Goal: Information Seeking & Learning: Check status

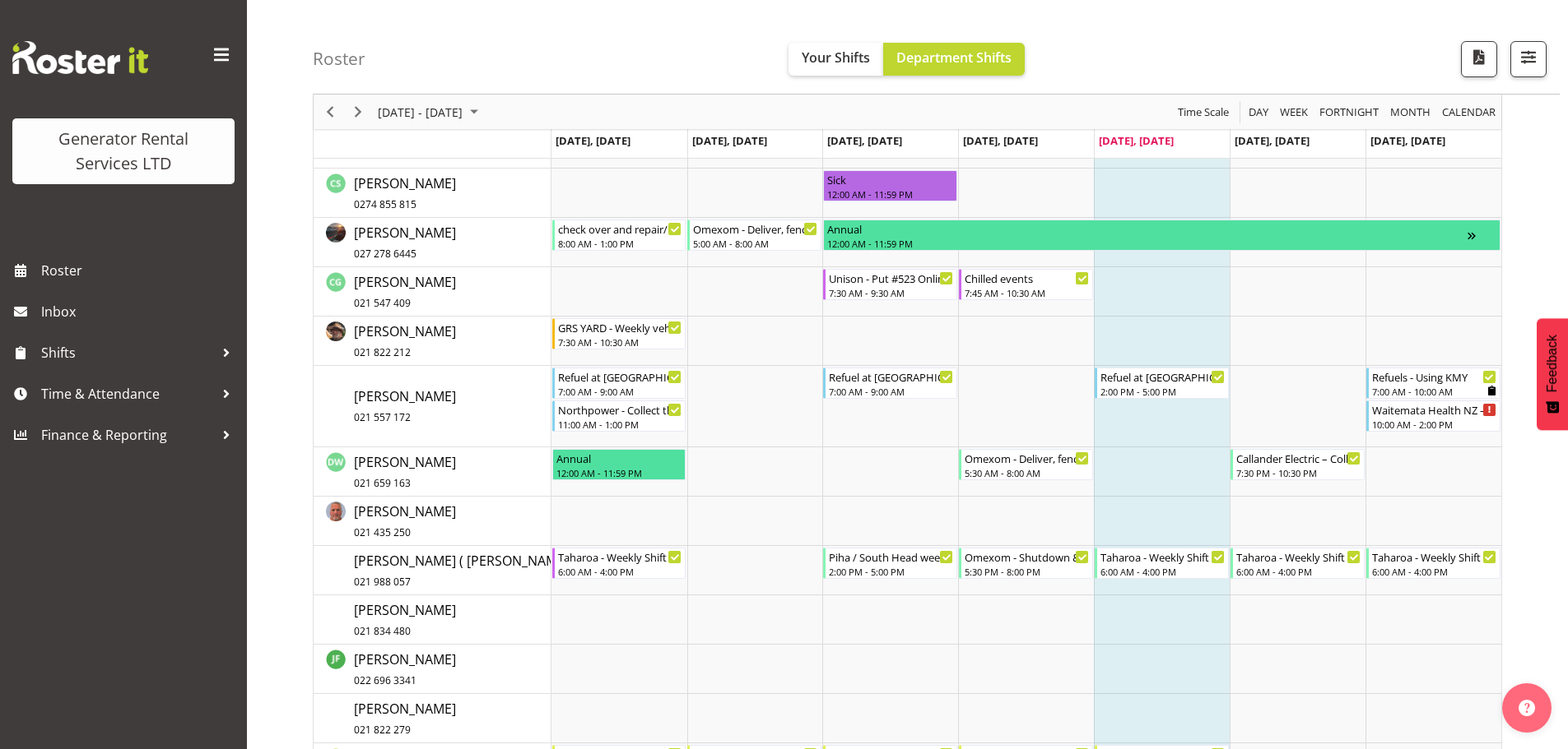
scroll to position [575, 0]
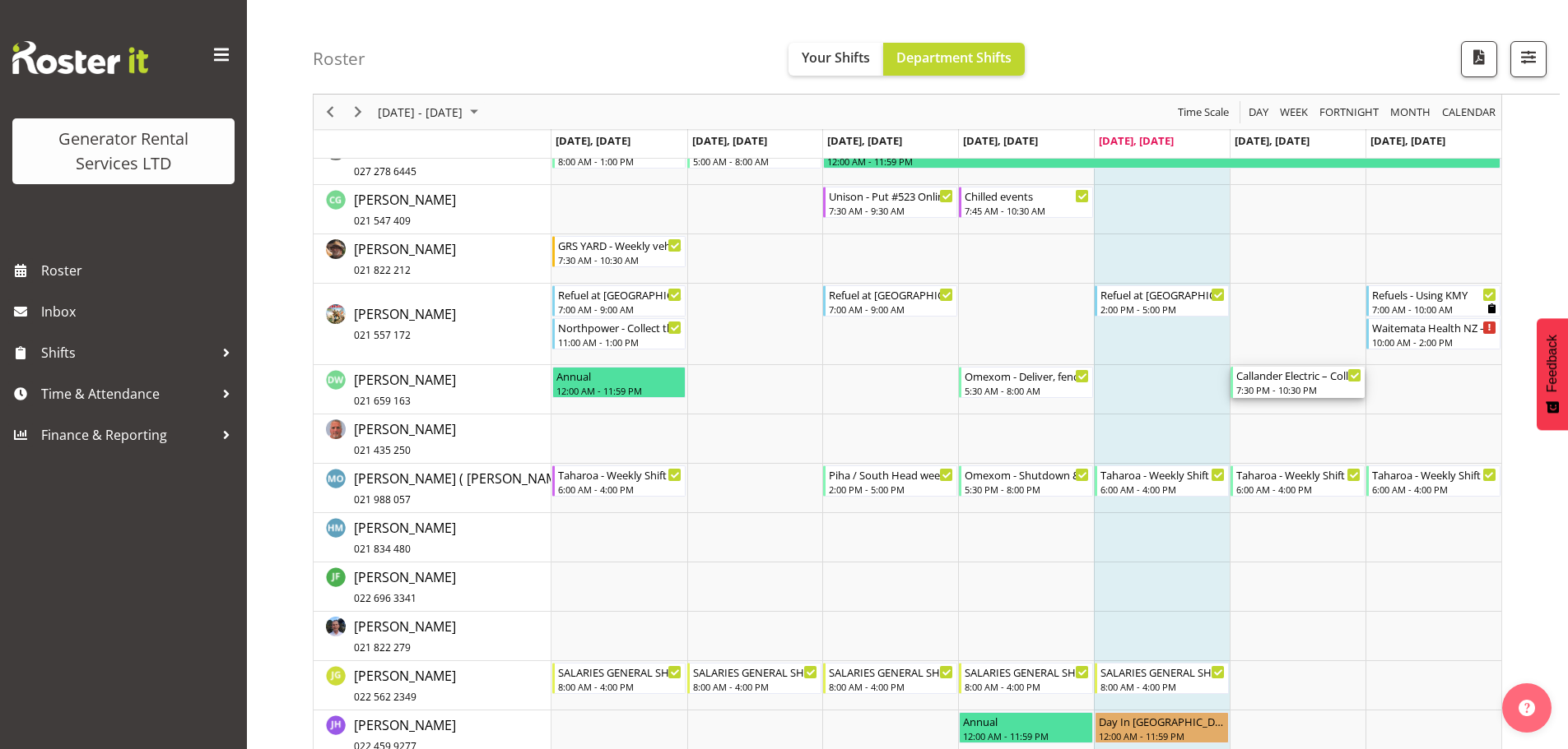
click at [1292, 387] on div "7:30 PM - 10:30 PM" at bounding box center [1298, 390] width 125 height 13
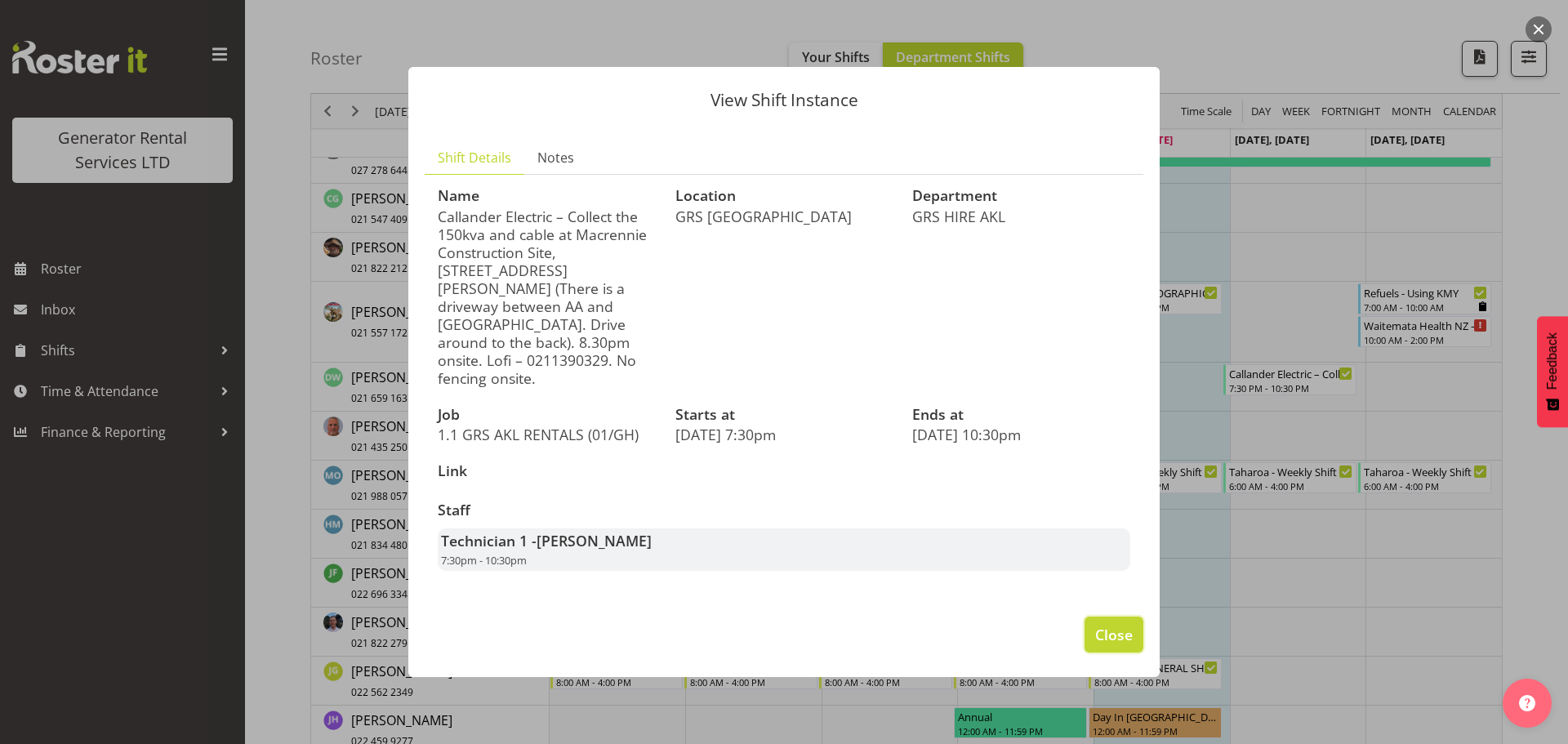
click at [1131, 624] on span "Close" at bounding box center [1114, 634] width 37 height 21
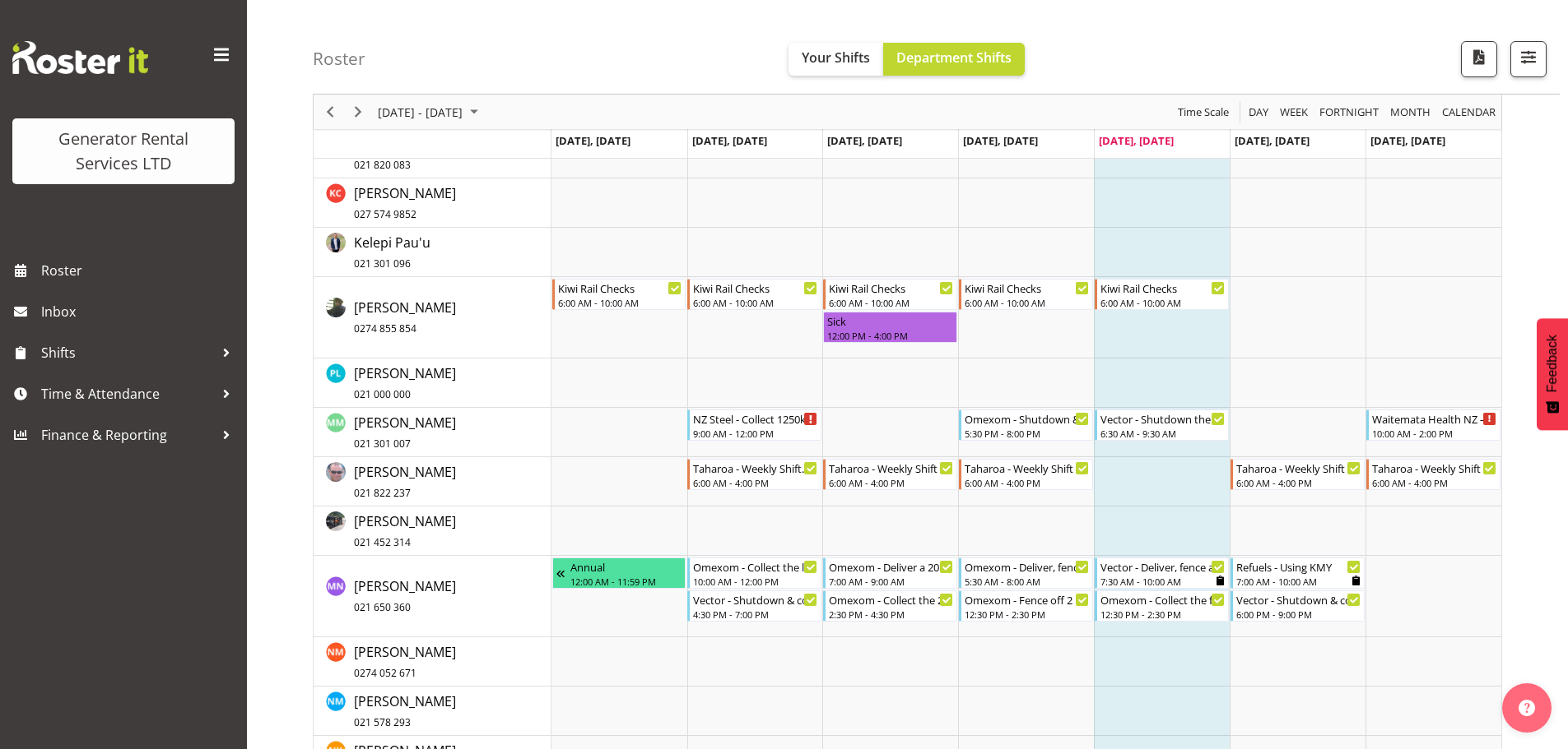
scroll to position [1366, 0]
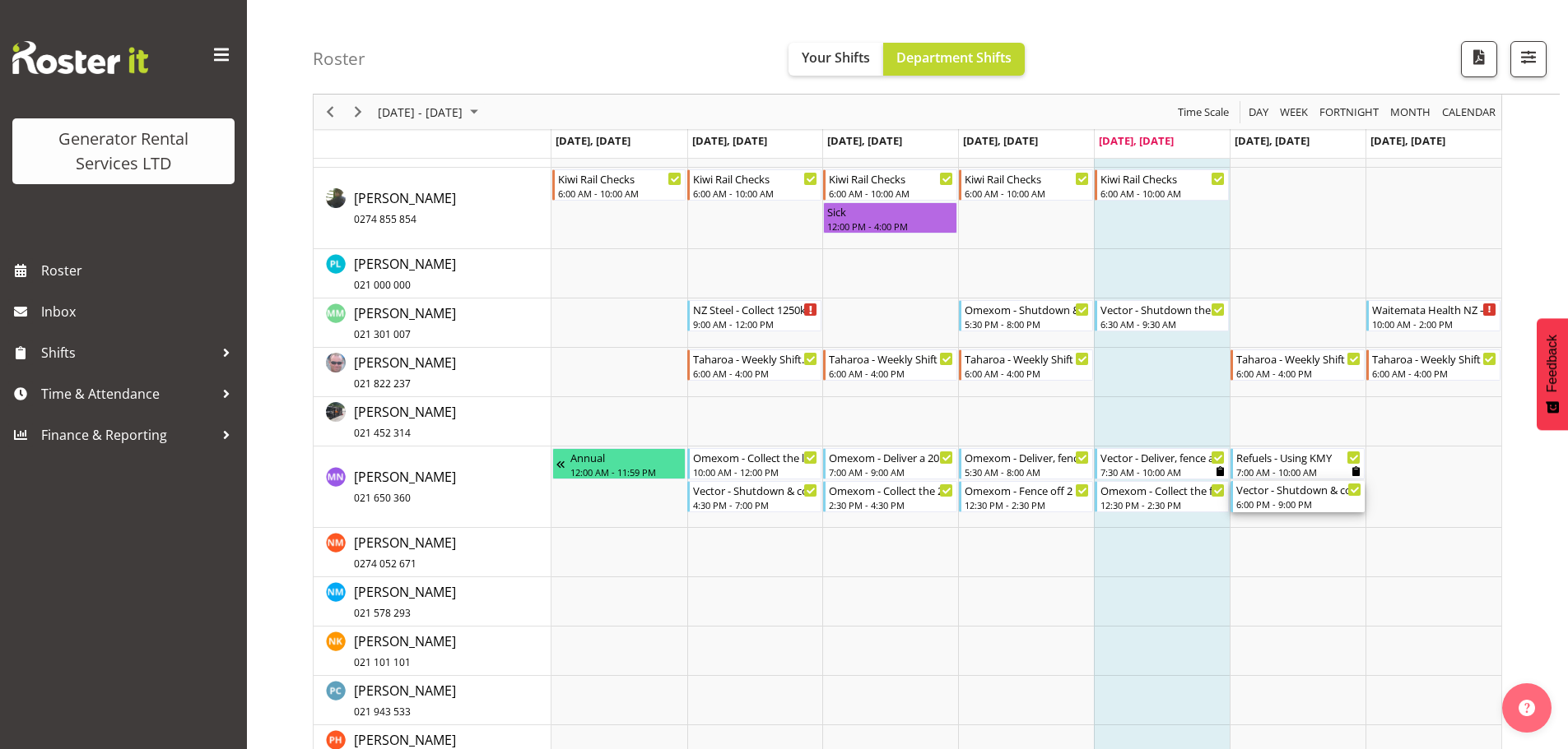
click at [1300, 501] on div "6:00 PM - 9:00 PM" at bounding box center [1298, 504] width 125 height 13
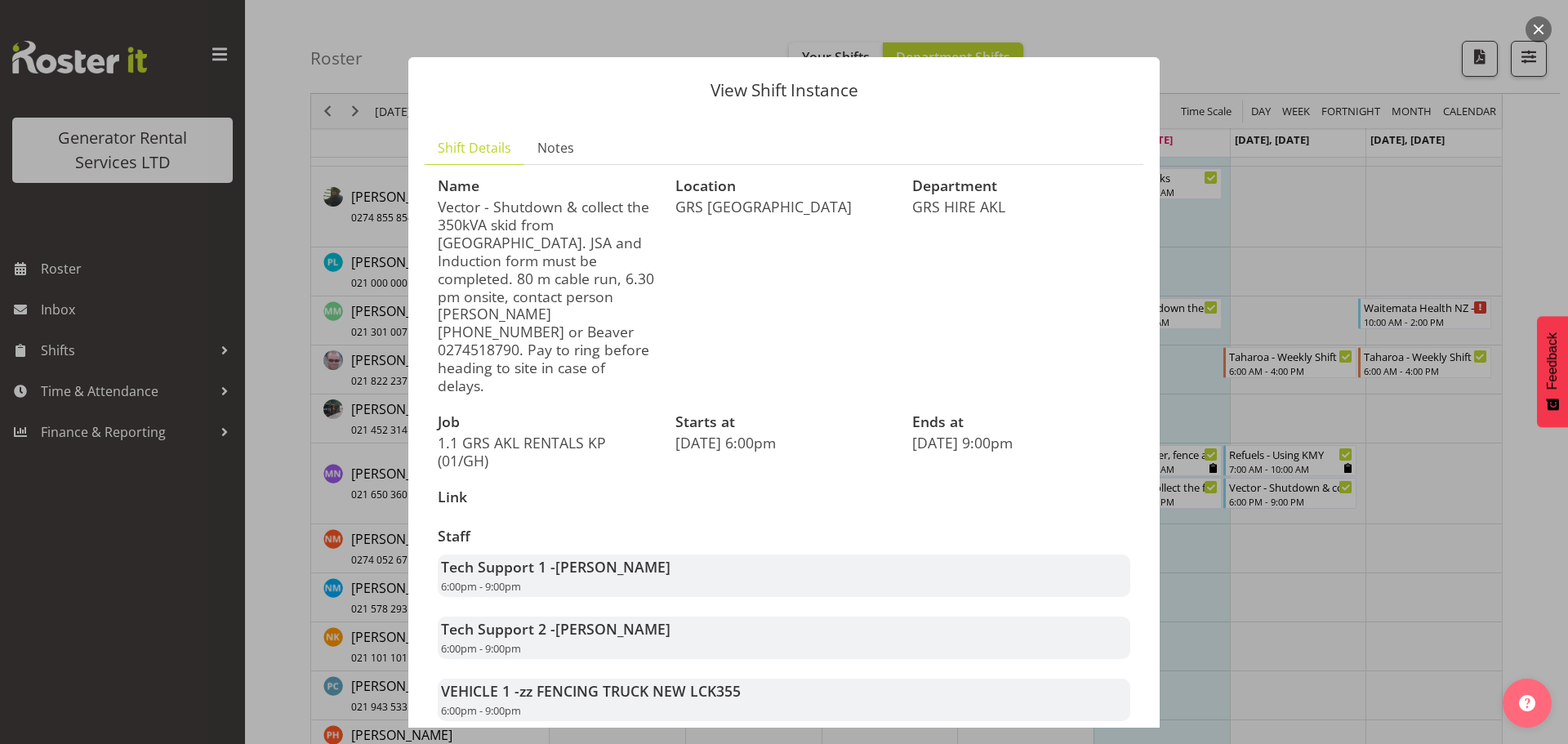
click at [1539, 31] on button "button" at bounding box center [1538, 29] width 26 height 26
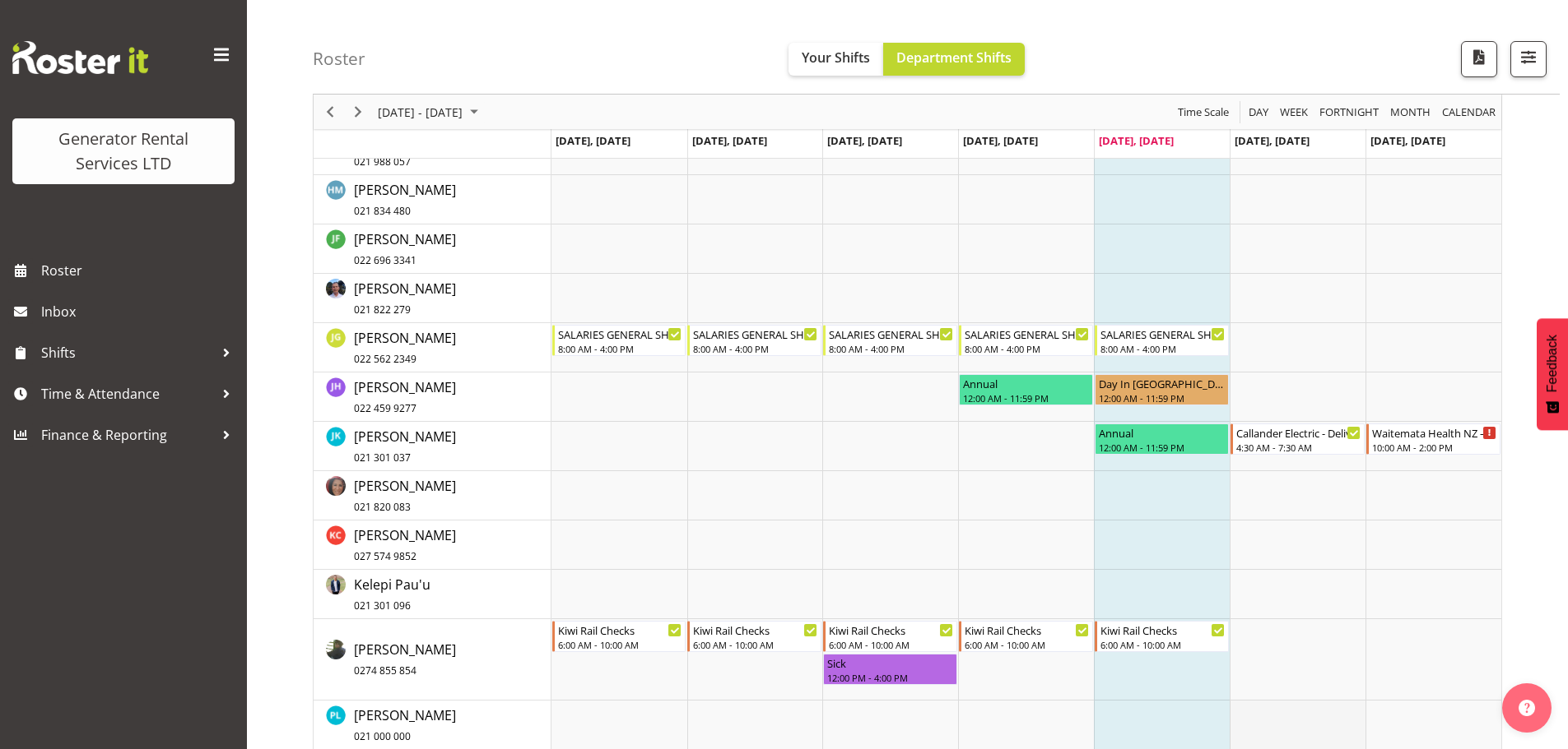
scroll to position [789, 0]
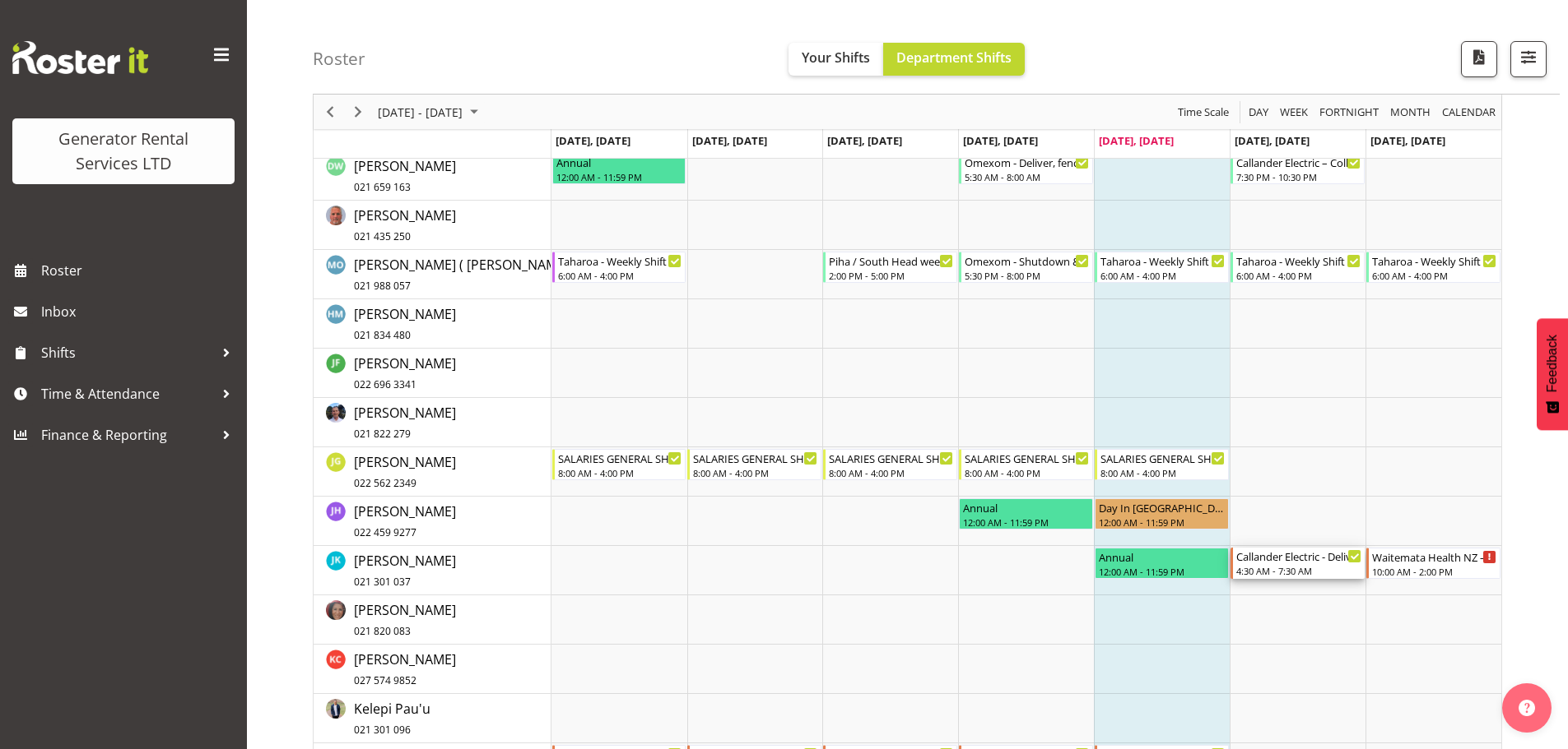
click at [1325, 570] on div "4:30 AM - 7:30 AM" at bounding box center [1298, 571] width 125 height 13
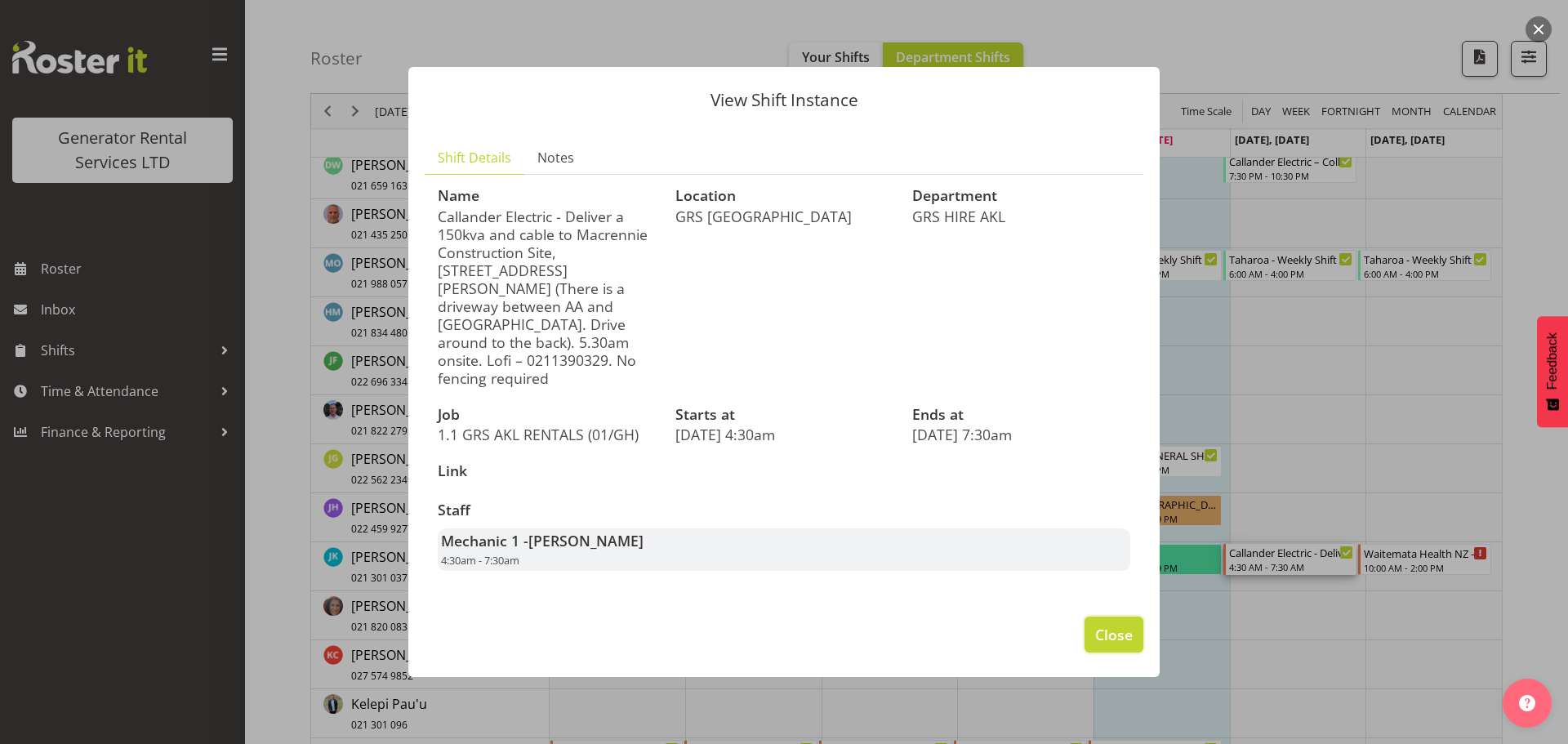
click at [1116, 624] on span "Close" at bounding box center [1114, 634] width 37 height 21
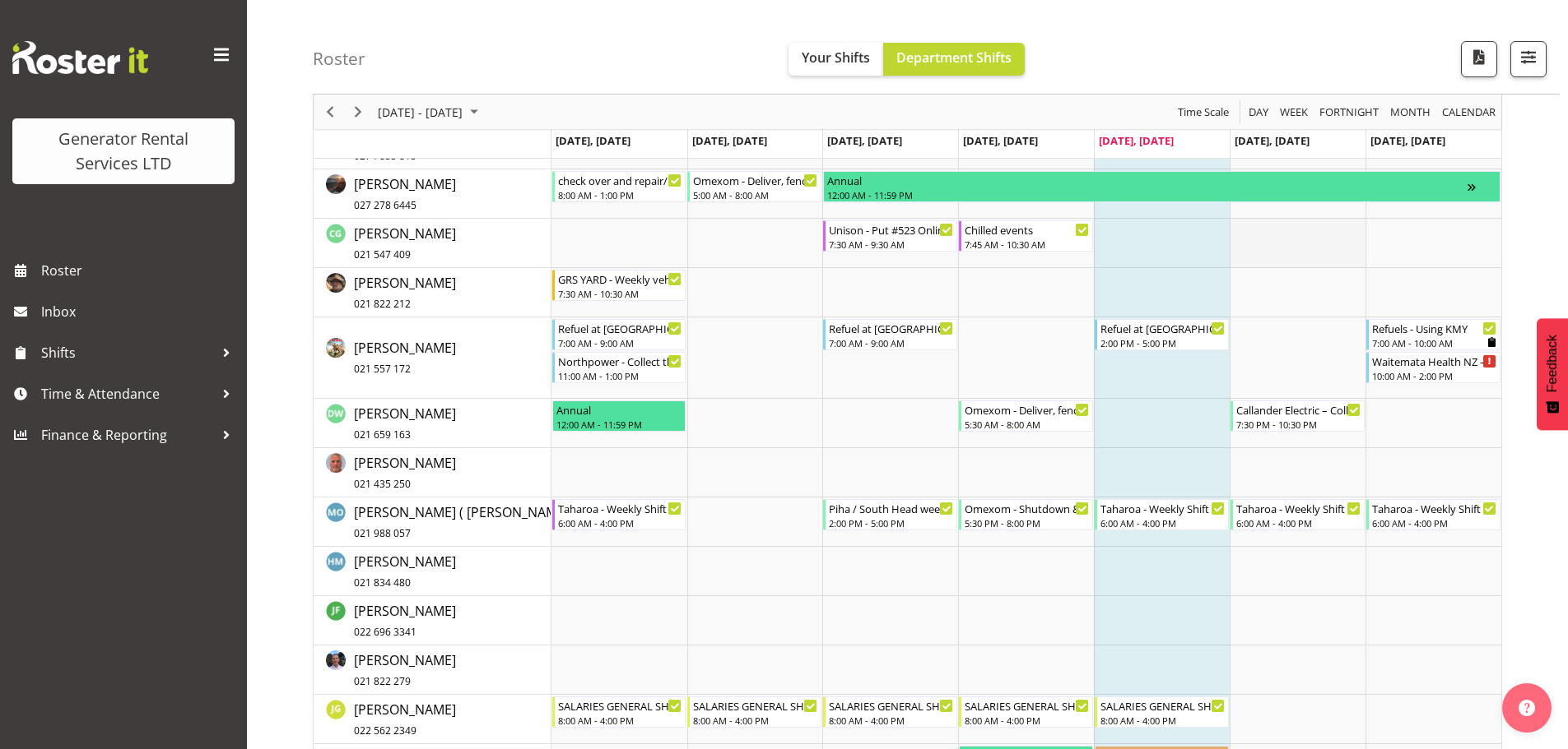
scroll to position [460, 0]
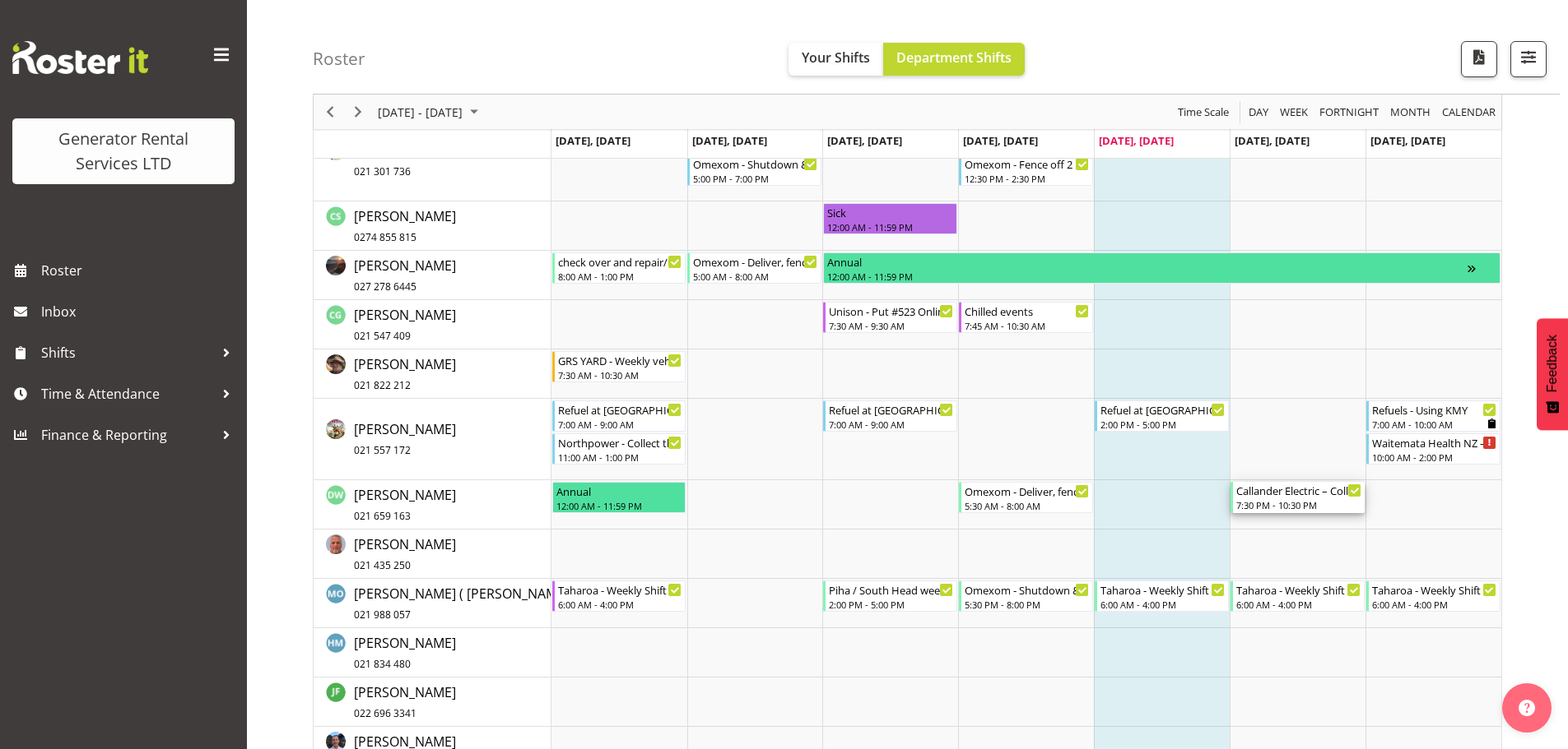
click at [1332, 501] on div "7:30 PM - 10:30 PM" at bounding box center [1298, 505] width 125 height 13
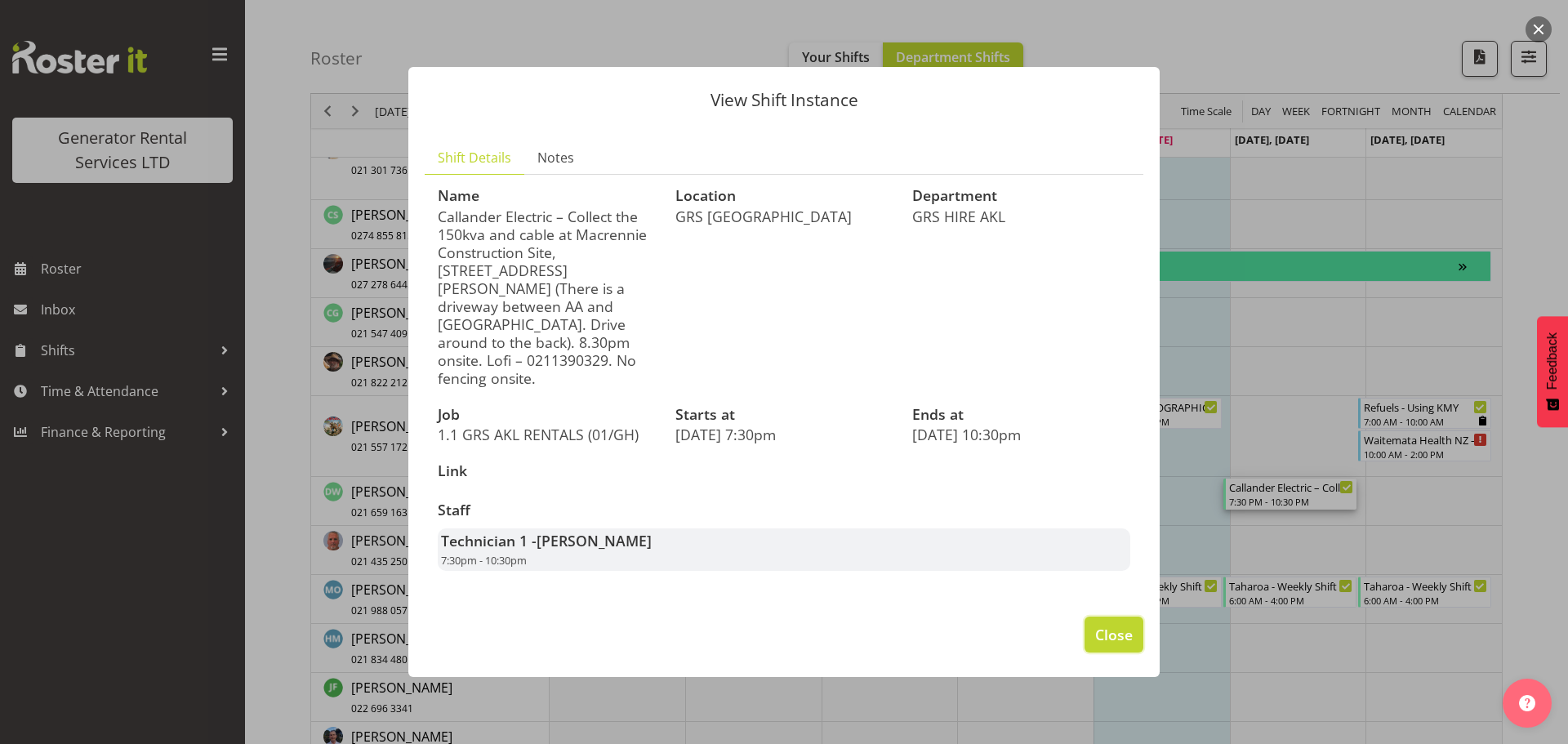
click at [1116, 624] on span "Close" at bounding box center [1114, 634] width 37 height 21
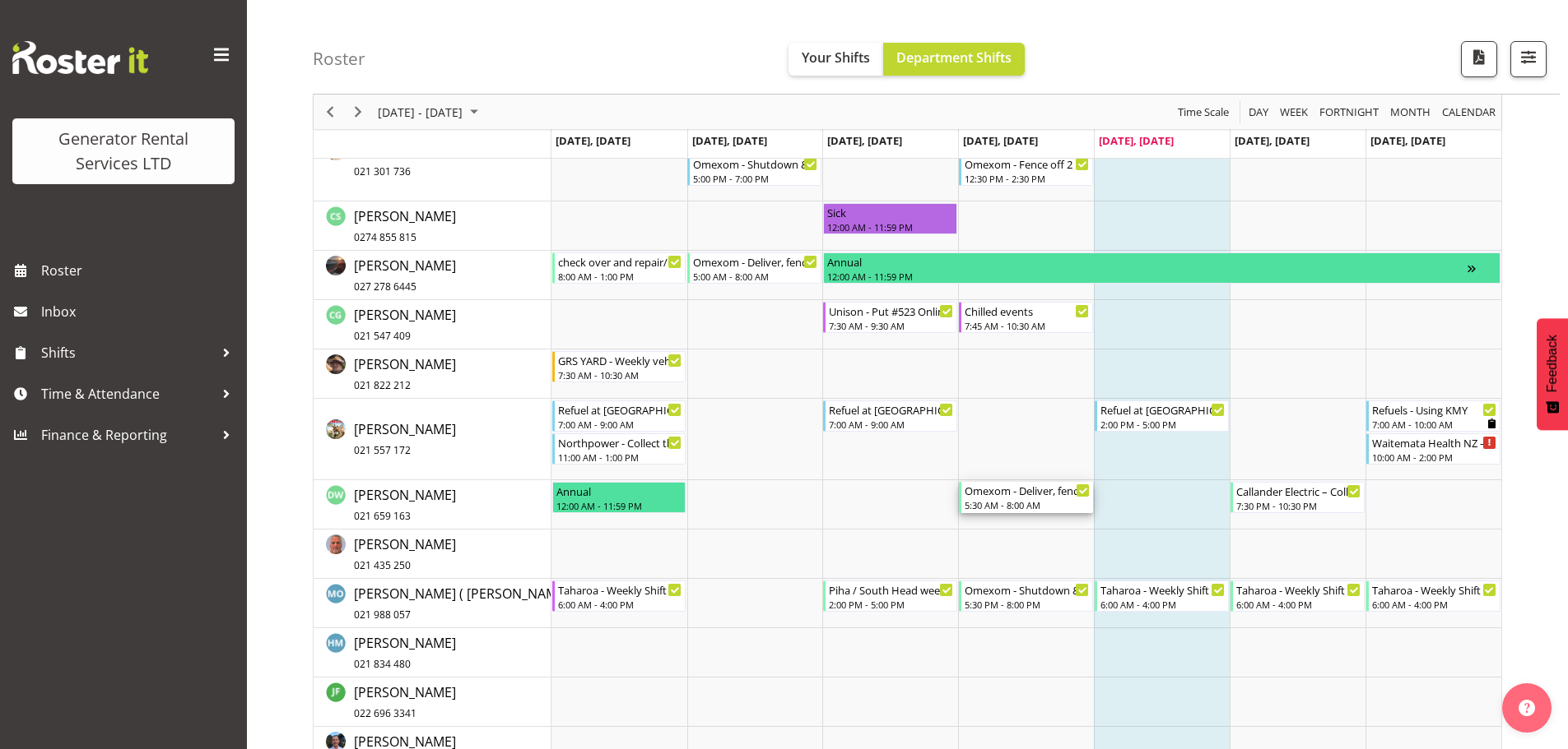
click at [1070, 500] on div "5:30 AM - 8:00 AM" at bounding box center [1027, 505] width 125 height 13
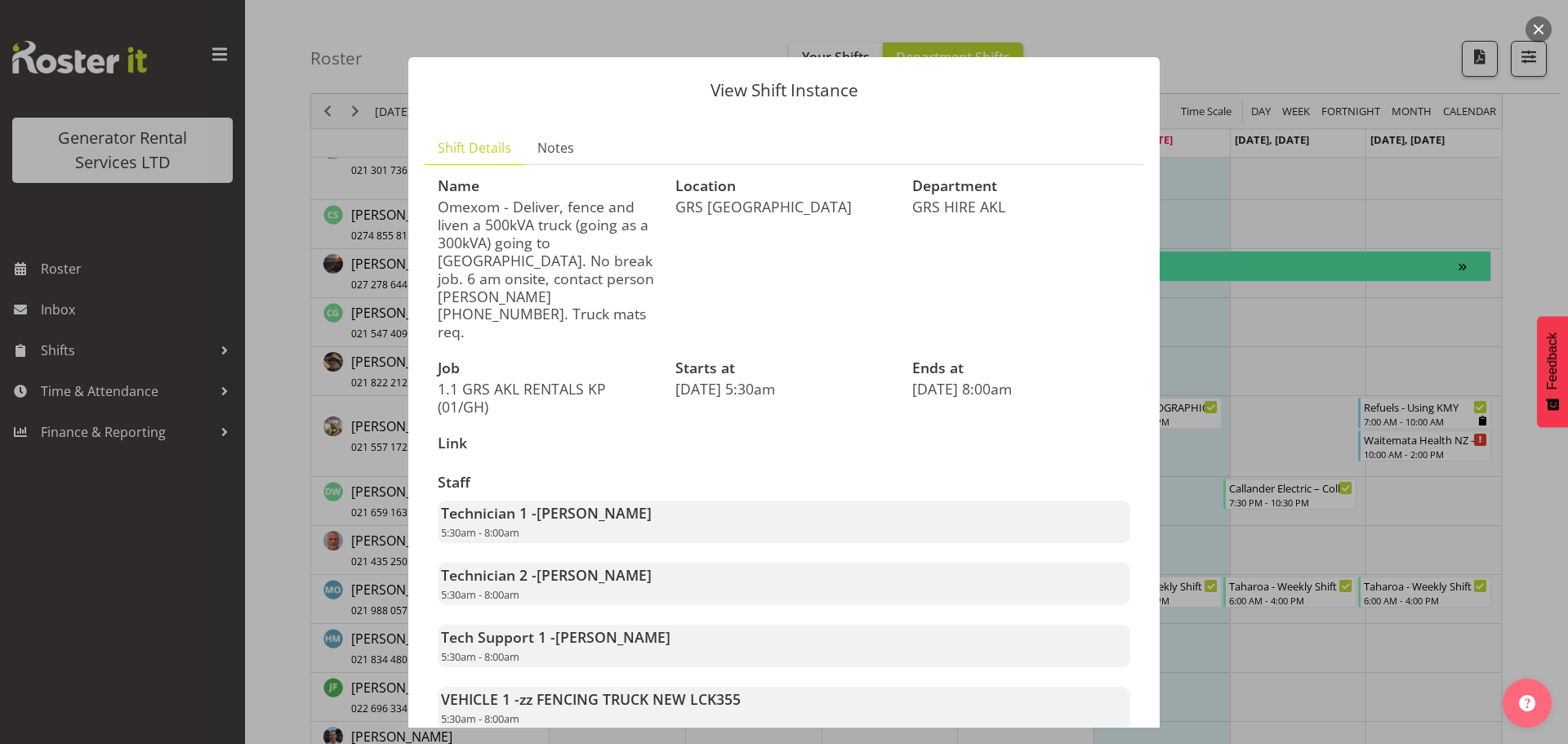
click at [1537, 31] on button "button" at bounding box center [1538, 29] width 26 height 26
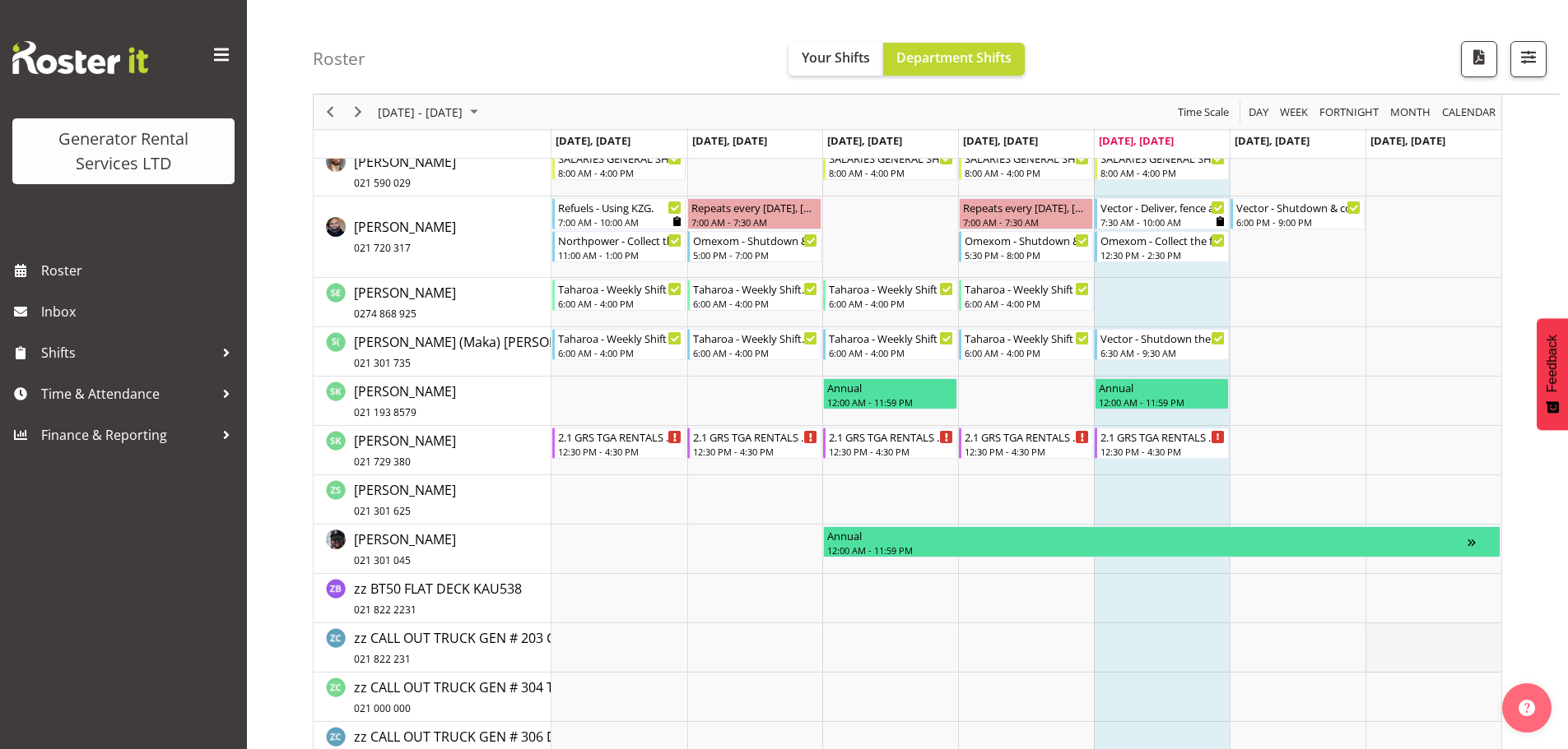
scroll to position [2385, 0]
click at [1472, 538] on div "Timeline Week of September 5, 2025" at bounding box center [1483, 543] width 29 height 32
click at [1473, 546] on div "Timeline Week of September 5, 2025" at bounding box center [1483, 543] width 29 height 32
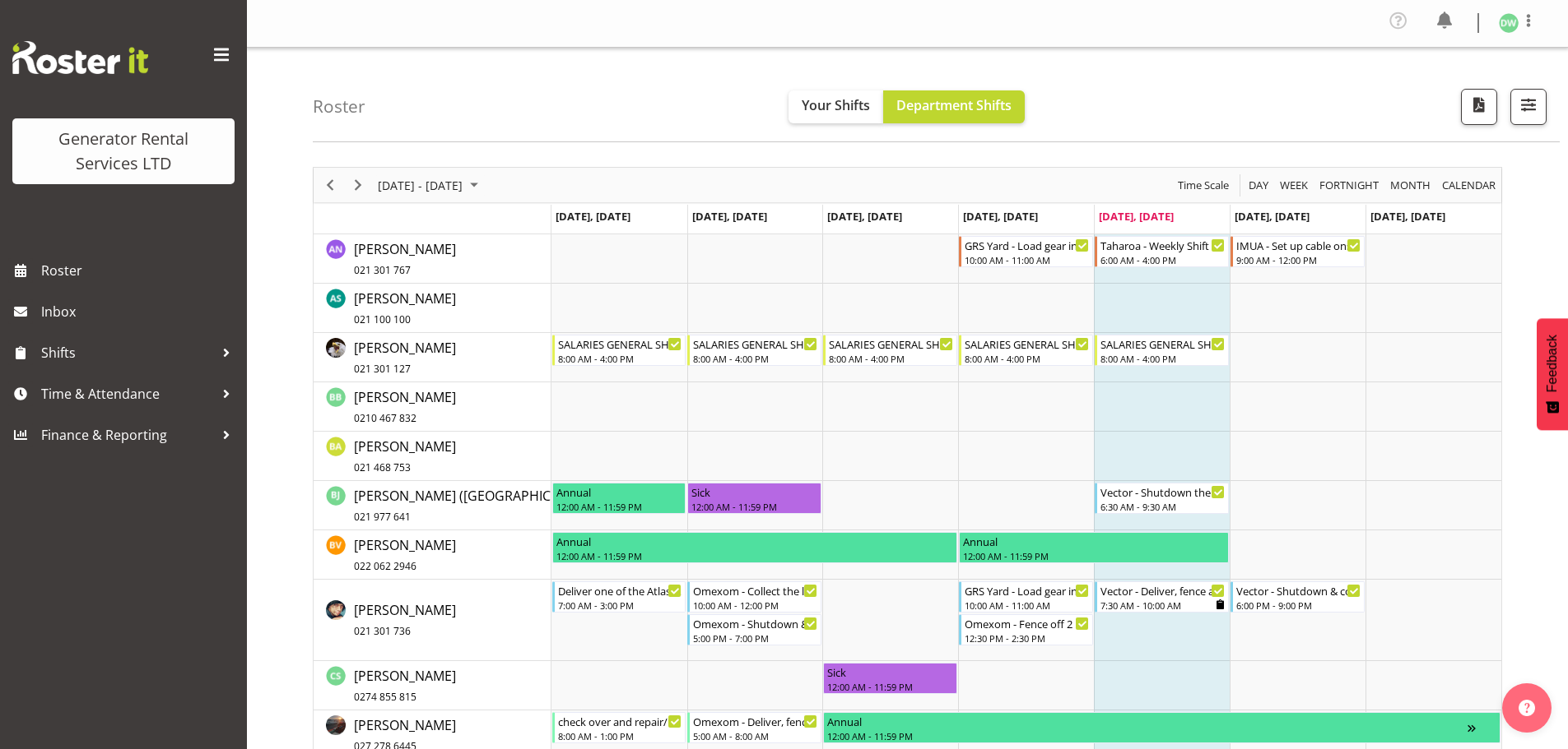
scroll to position [0, 0]
